Goal: Information Seeking & Learning: Get advice/opinions

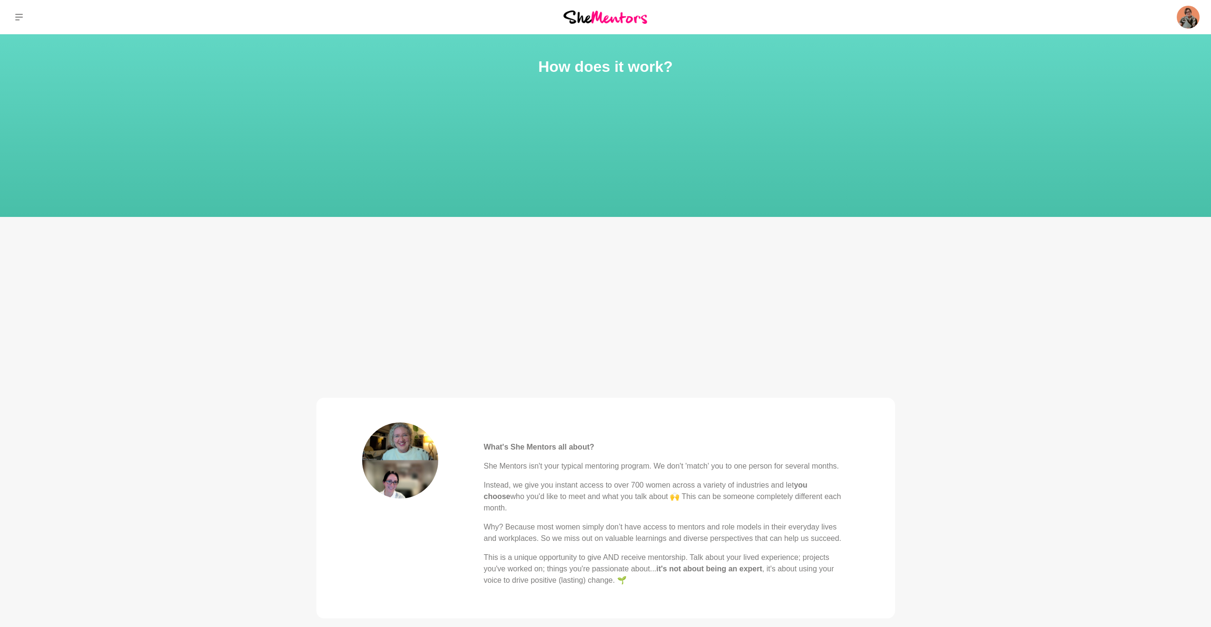
click at [1200, 13] on div "Dashboard Profile Saved Items (5) Messages Bookings Reviews (4) Membership Logo…" at bounding box center [1009, 17] width 404 height 34
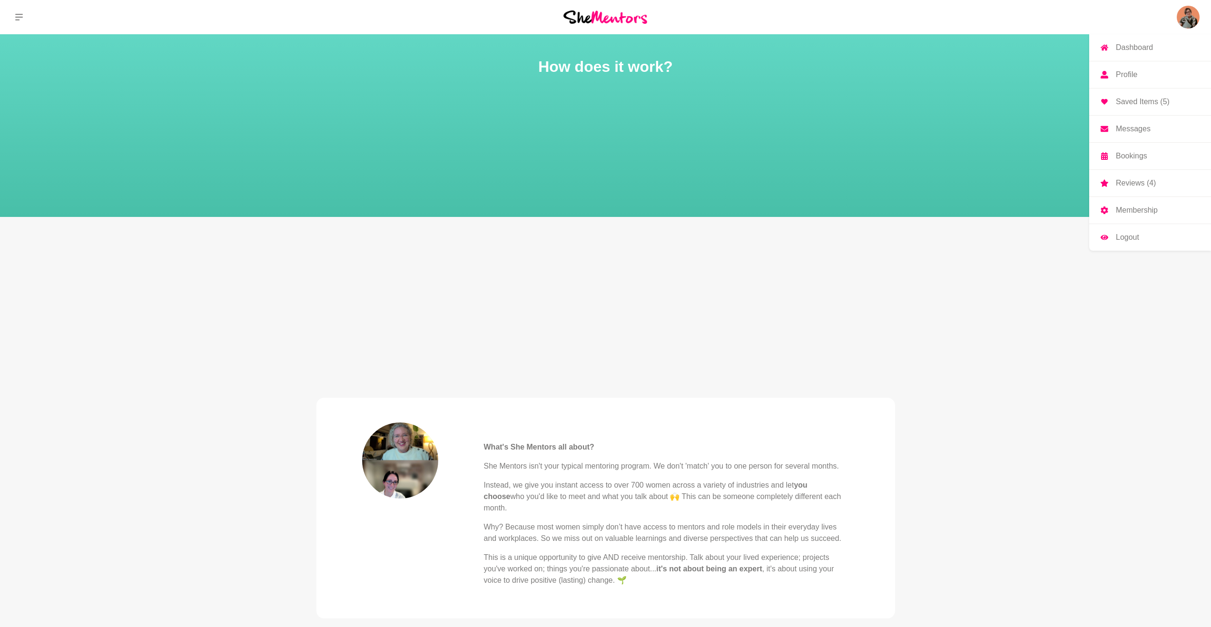
click at [1196, 19] on img at bounding box center [1188, 17] width 23 height 23
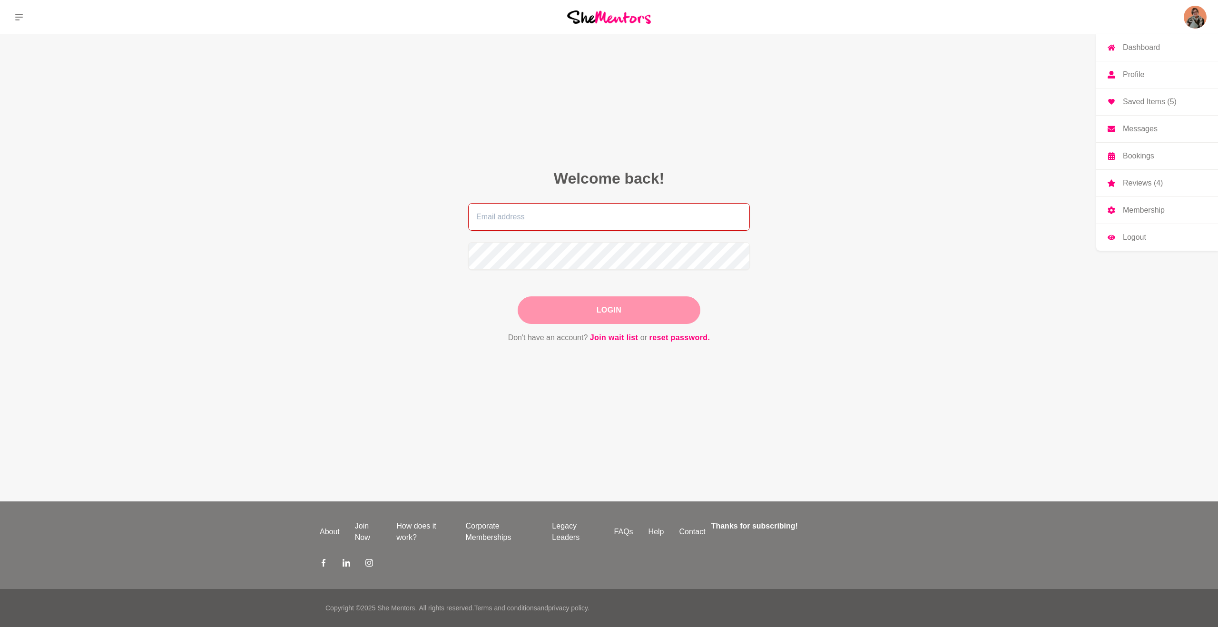
type input "yulia@digitaldecluttercafe.com"
click at [587, 319] on button "Login" at bounding box center [609, 310] width 183 height 28
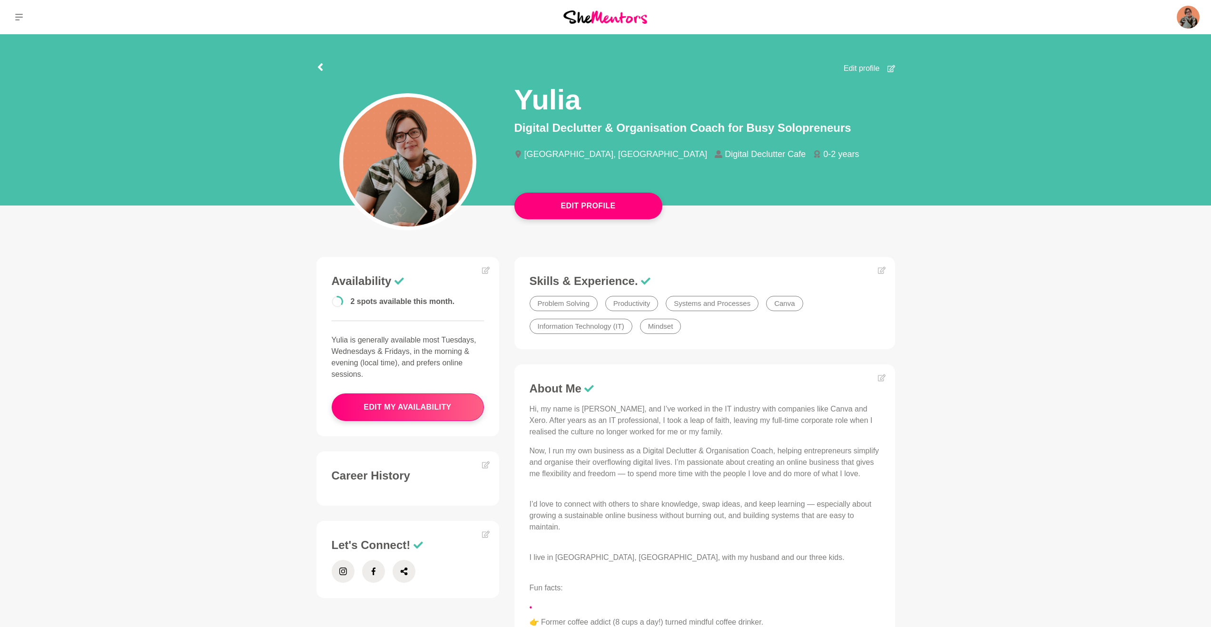
click at [1020, 281] on main "Edit Profile Edit profile Yulia Digital Declutter & Organisation Coach for Busy…" at bounding box center [605, 565] width 1211 height 1062
click at [22, 14] on icon at bounding box center [19, 17] width 8 height 7
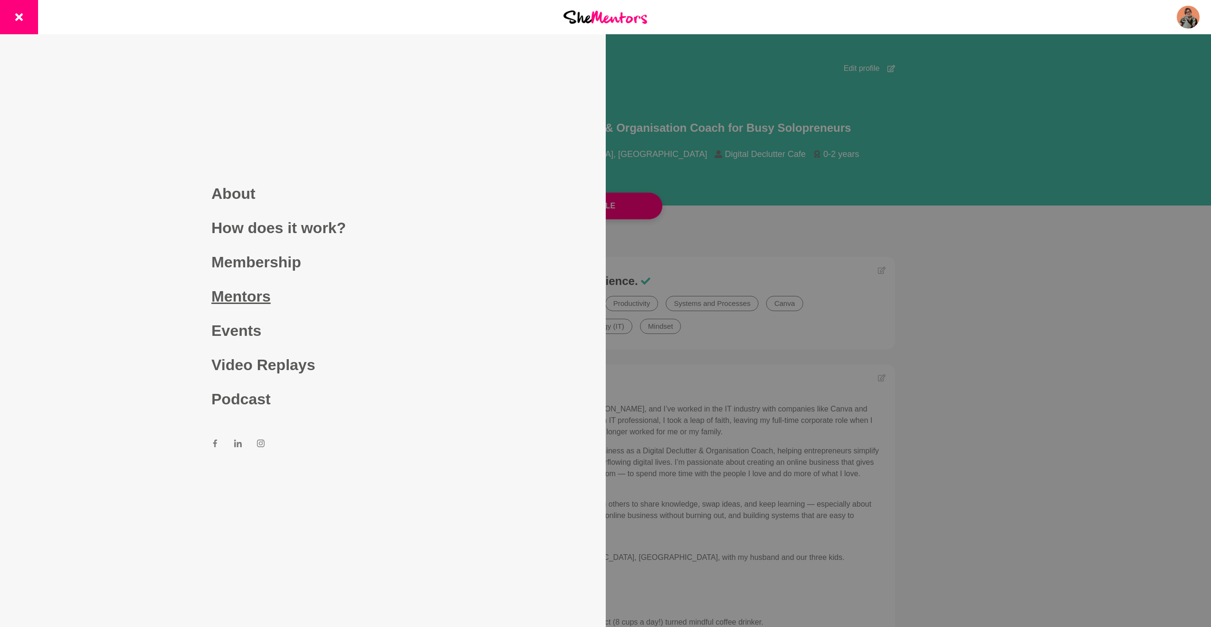
click at [235, 295] on link "Mentors" at bounding box center [302, 296] width 183 height 34
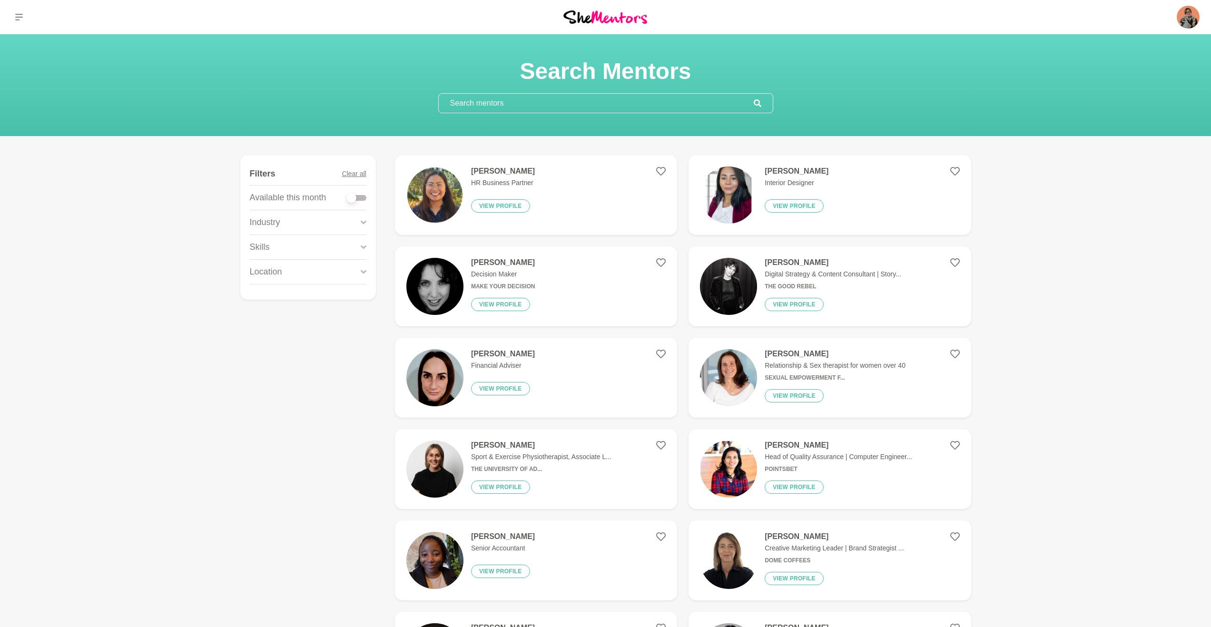
click at [501, 110] on input "text" at bounding box center [596, 103] width 315 height 19
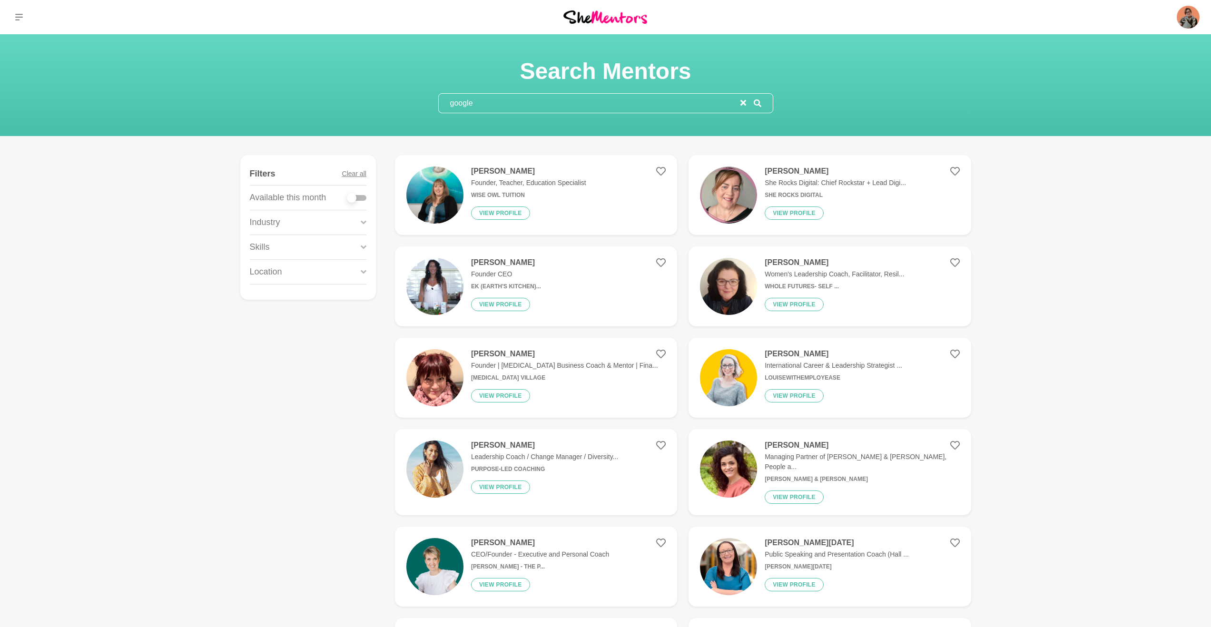
click at [492, 106] on input "google" at bounding box center [590, 103] width 302 height 19
type input "google workspace"
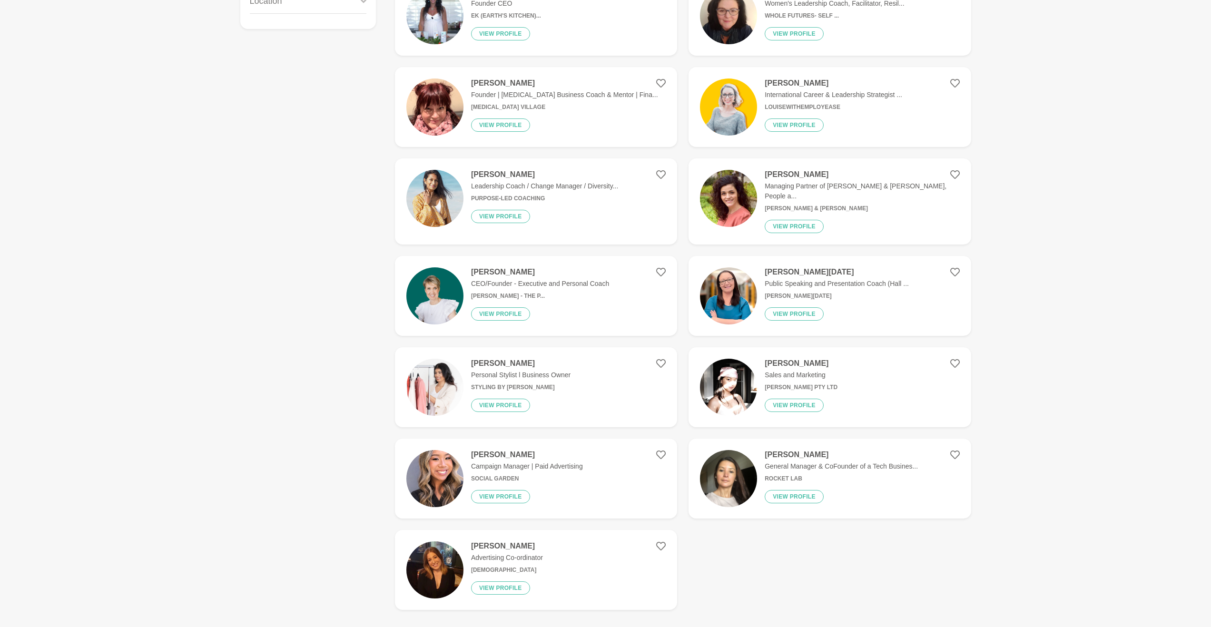
scroll to position [289, 0]
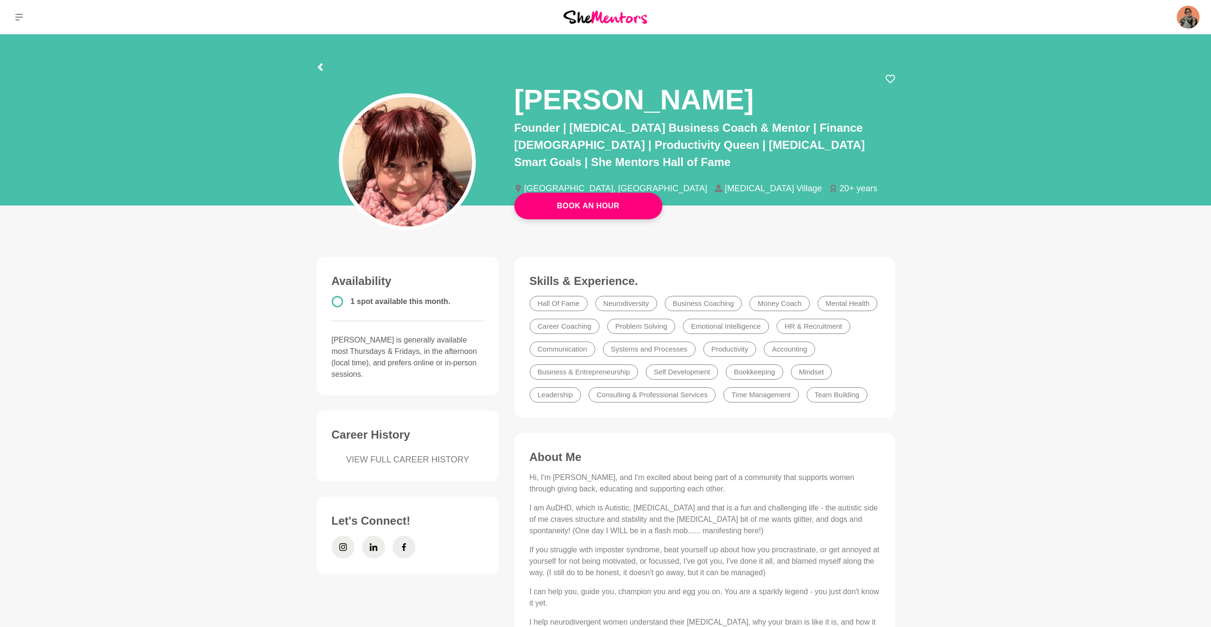
click at [715, 184] on li "[MEDICAL_DATA] Village" at bounding box center [772, 188] width 115 height 9
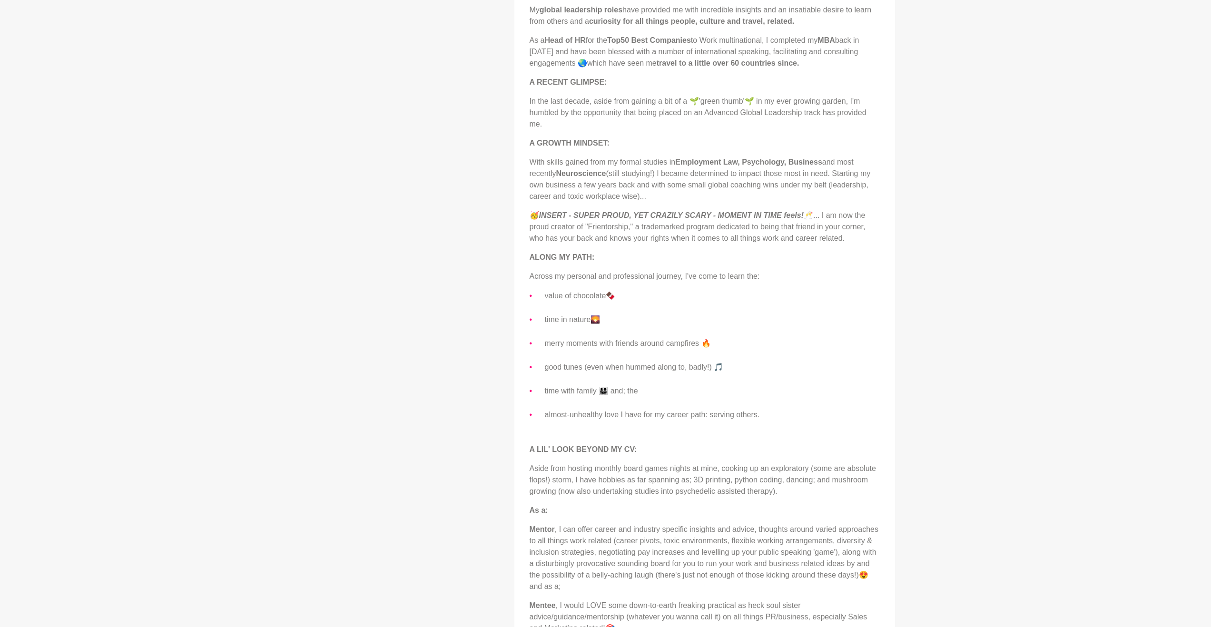
scroll to position [687, 0]
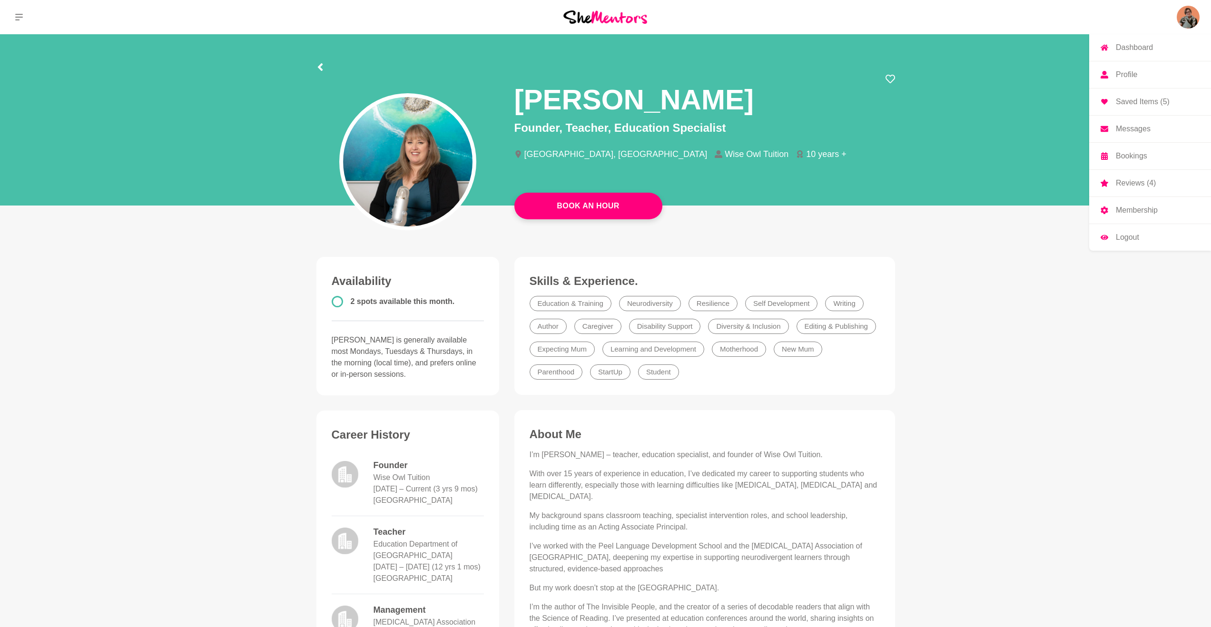
click at [1125, 158] on p "Bookings" at bounding box center [1131, 156] width 31 height 8
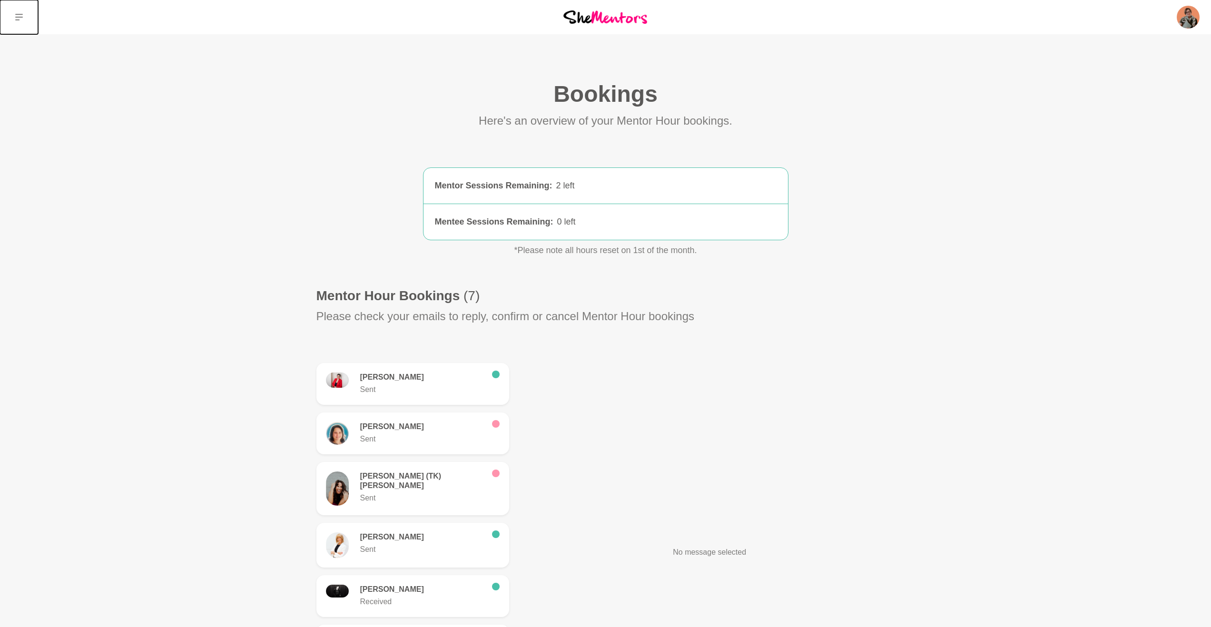
click at [13, 16] on button at bounding box center [19, 17] width 38 height 34
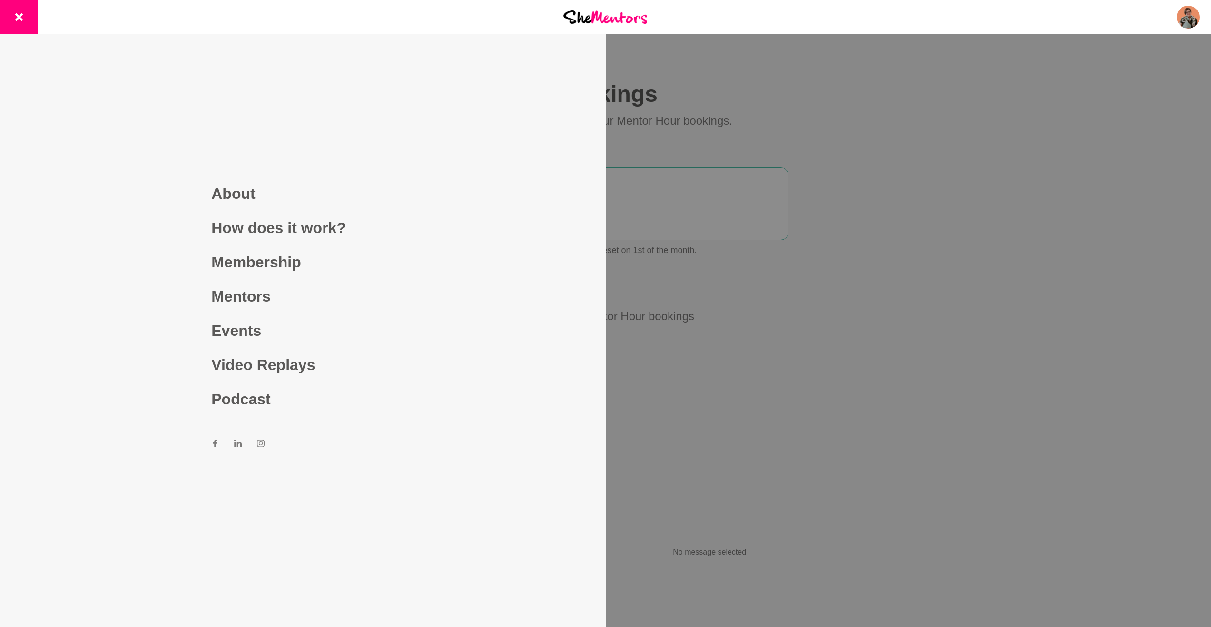
click at [930, 231] on div at bounding box center [605, 313] width 1211 height 627
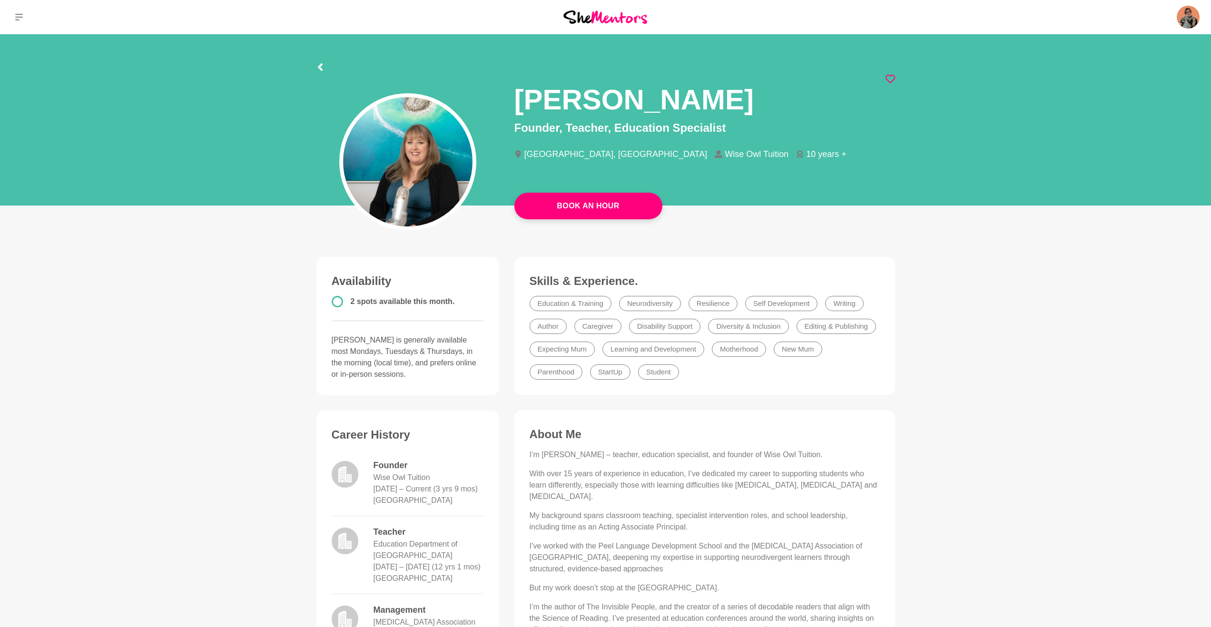
click at [893, 76] on icon at bounding box center [891, 79] width 10 height 10
click at [24, 21] on button at bounding box center [19, 17] width 38 height 34
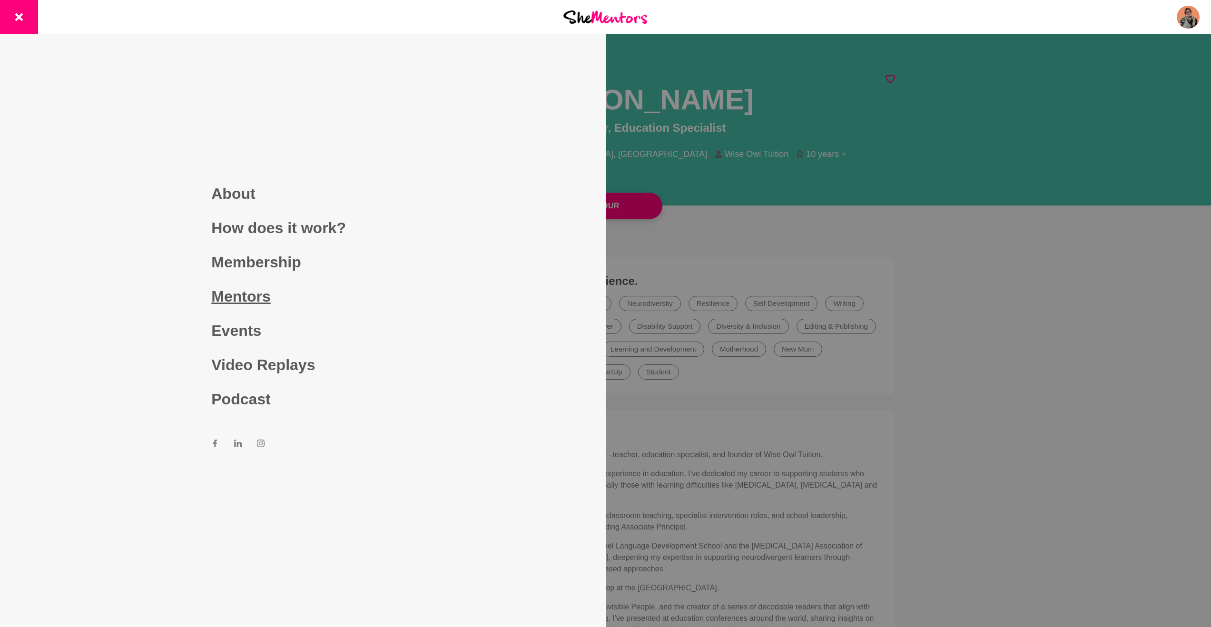
click at [228, 287] on link "Mentors" at bounding box center [302, 296] width 183 height 34
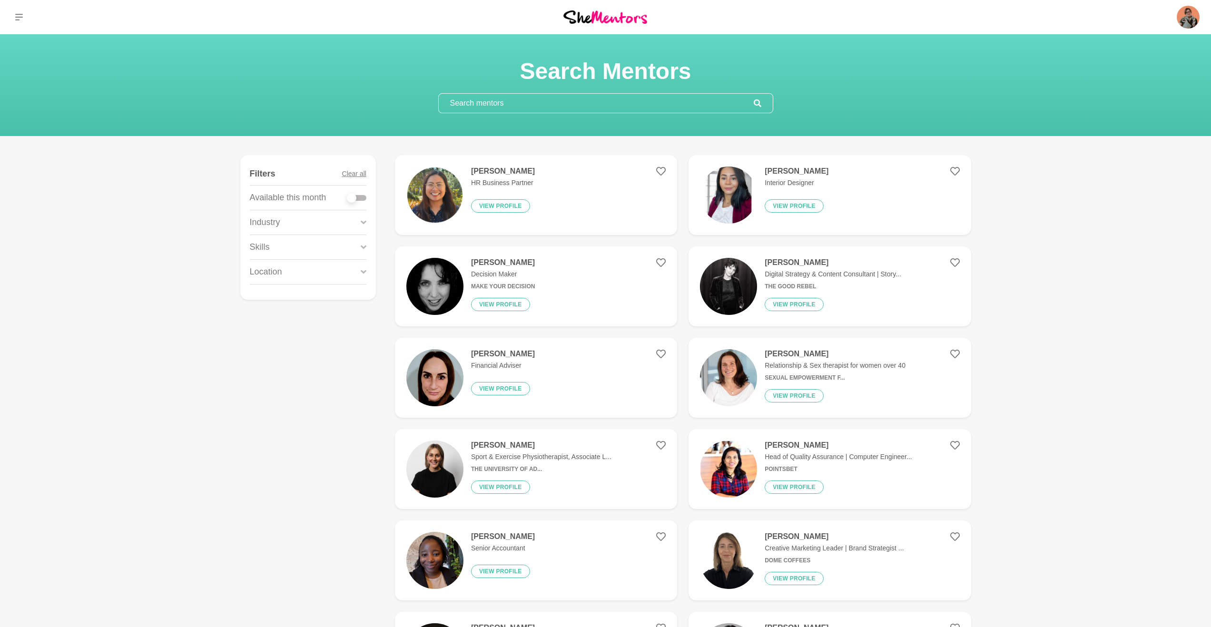
click at [470, 103] on input "text" at bounding box center [596, 103] width 315 height 19
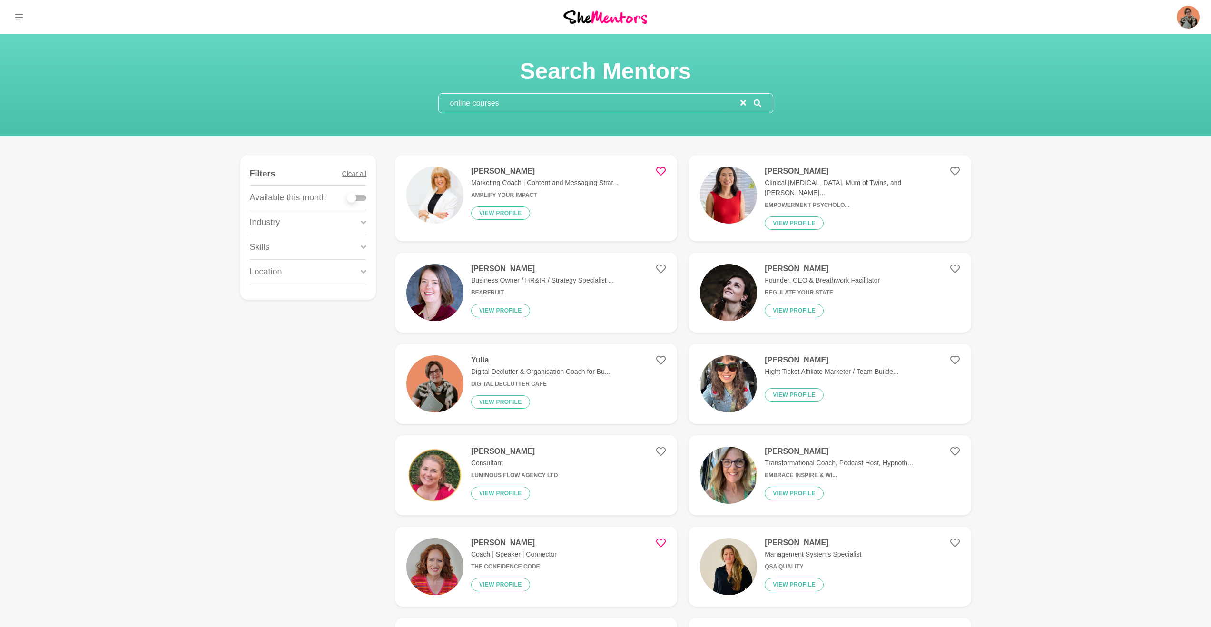
type input "online courses"
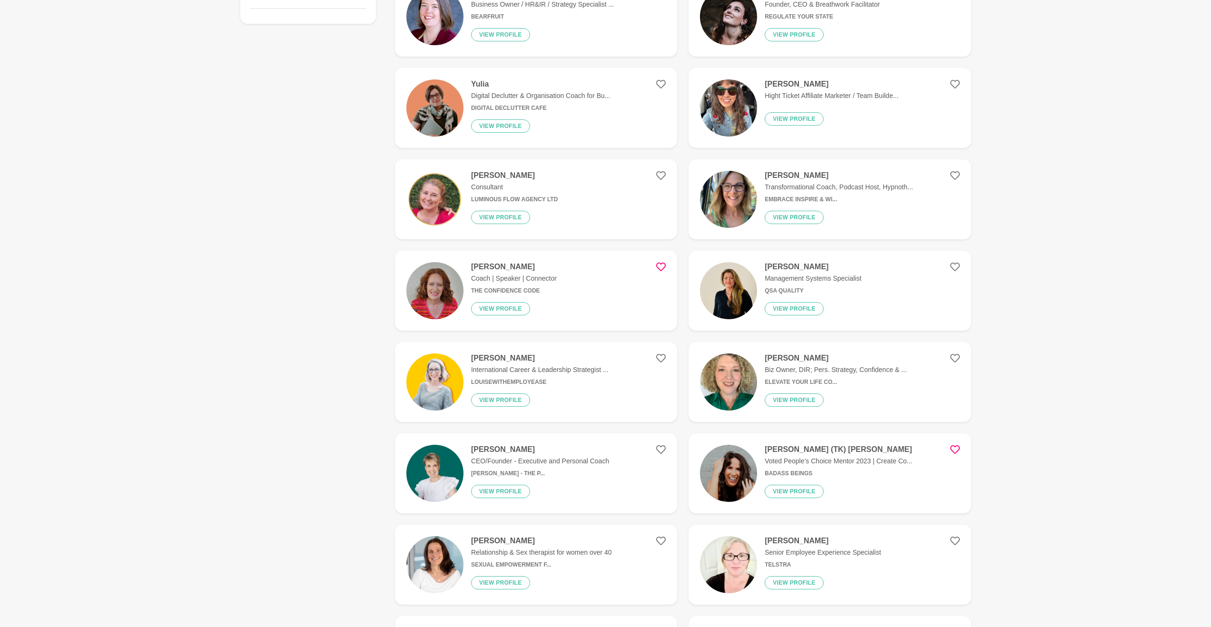
scroll to position [290, 0]
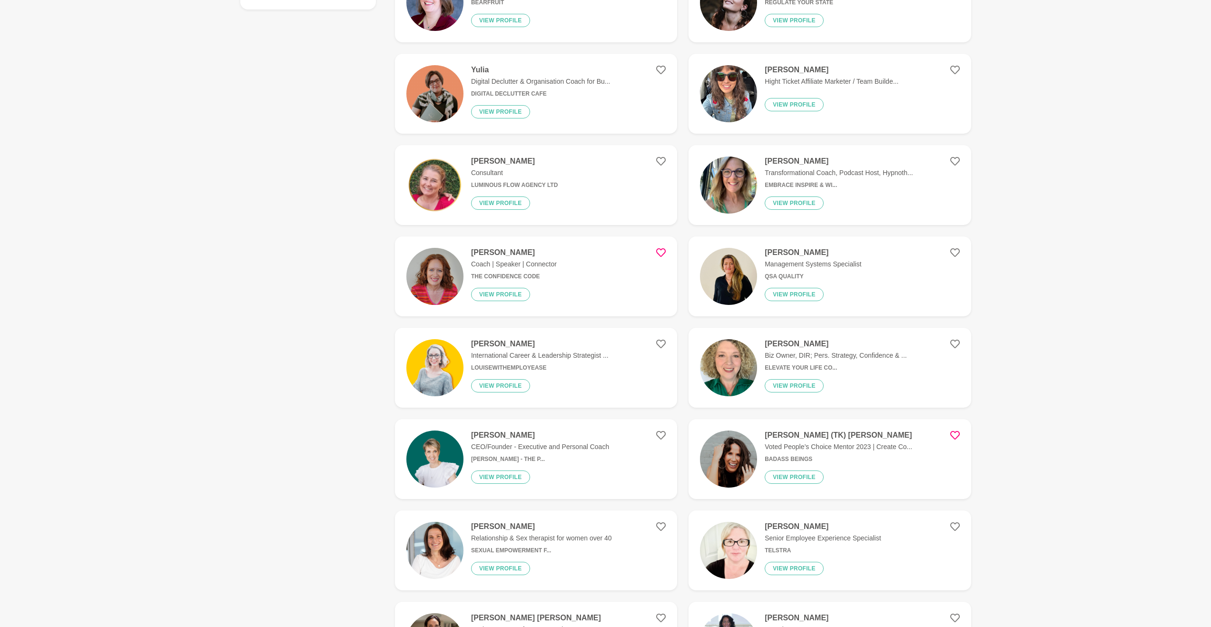
click at [659, 248] on icon at bounding box center [661, 253] width 10 height 10
click at [661, 248] on icon at bounding box center [661, 253] width 10 height 10
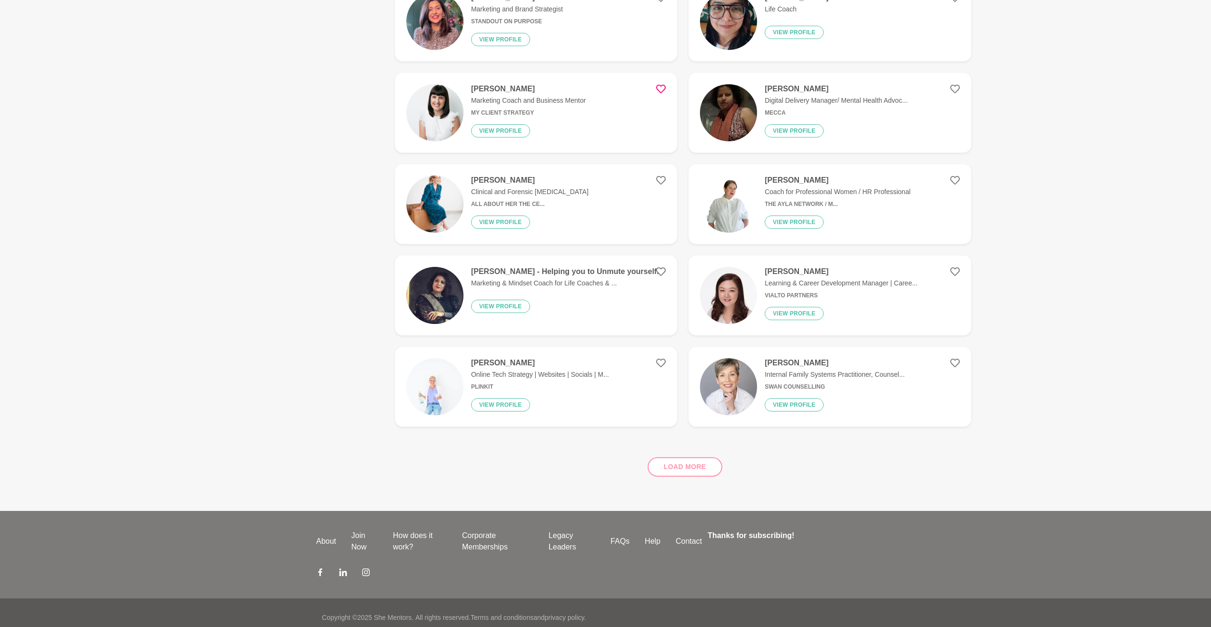
scroll to position [1280, 0]
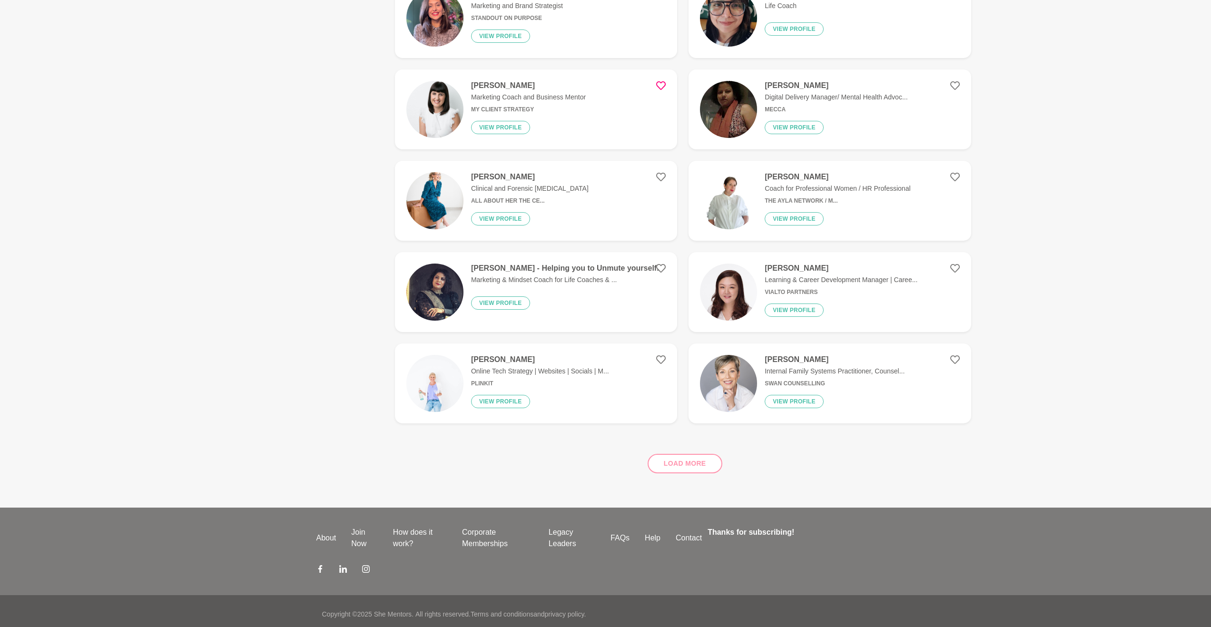
click at [496, 356] on h4 "Melinda Mifsud" at bounding box center [540, 360] width 138 height 10
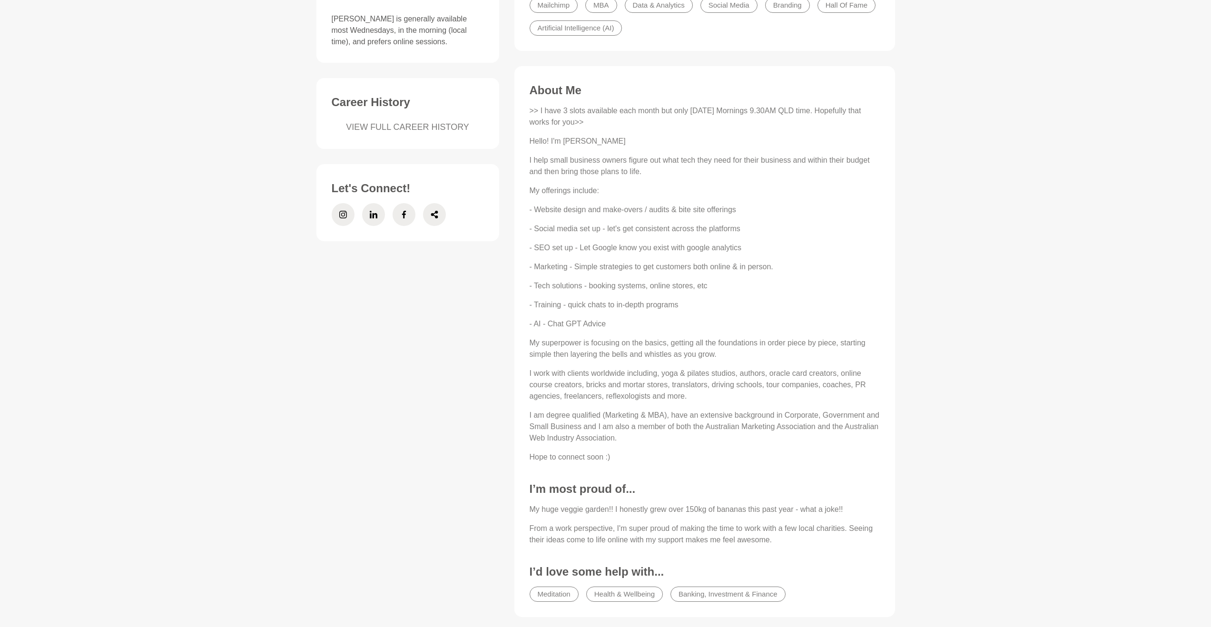
scroll to position [507, 0]
